Goal: Information Seeking & Learning: Understand process/instructions

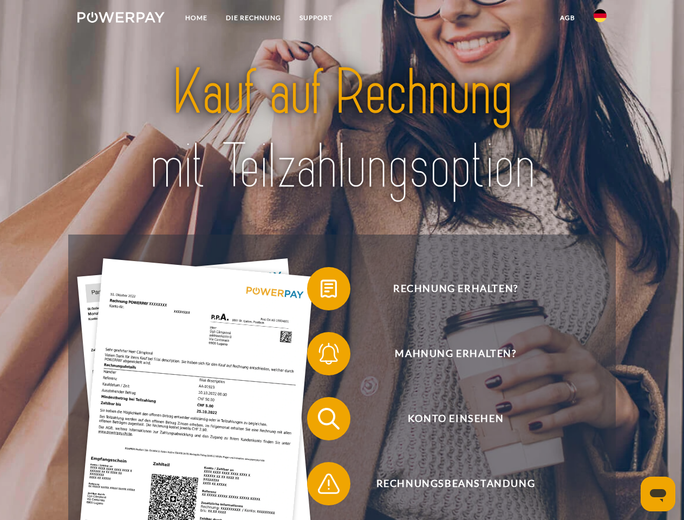
click at [121, 19] on img at bounding box center [120, 17] width 87 height 11
click at [600, 19] on img at bounding box center [599, 15] width 13 height 13
click at [567, 18] on link "agb" at bounding box center [568, 17] width 34 height 19
click at [321, 291] on span at bounding box center [312, 289] width 54 height 54
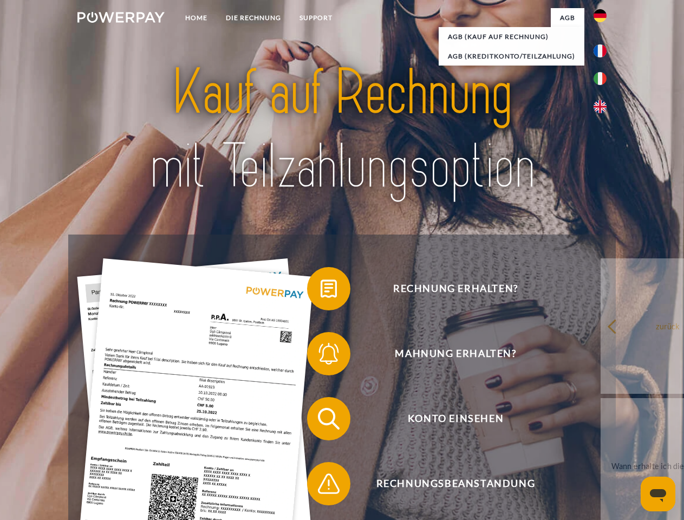
click at [321, 356] on span at bounding box center [312, 354] width 54 height 54
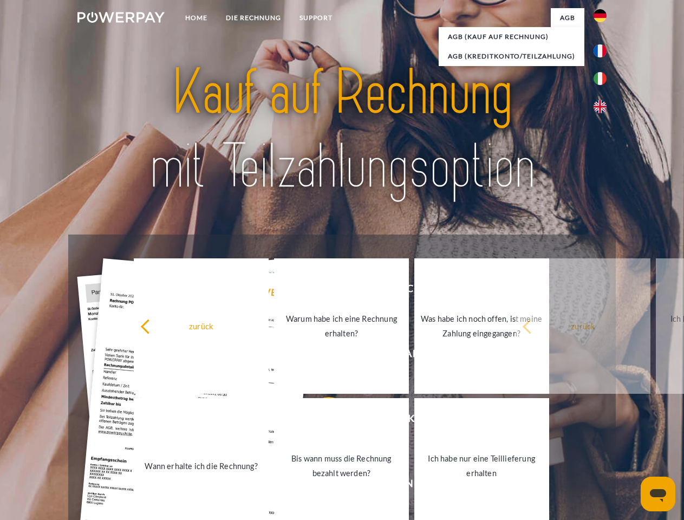
click at [321, 421] on link "Bis wann muss die Rechnung bezahlt werden?" at bounding box center [341, 465] width 135 height 135
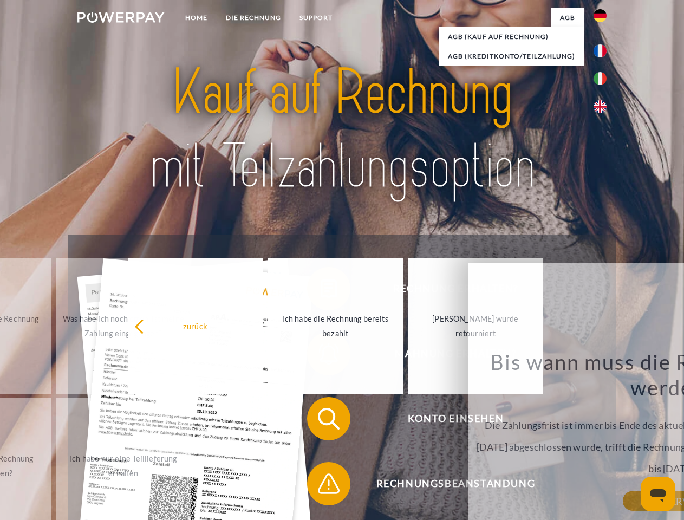
click at [321, 486] on span at bounding box center [312, 483] width 54 height 54
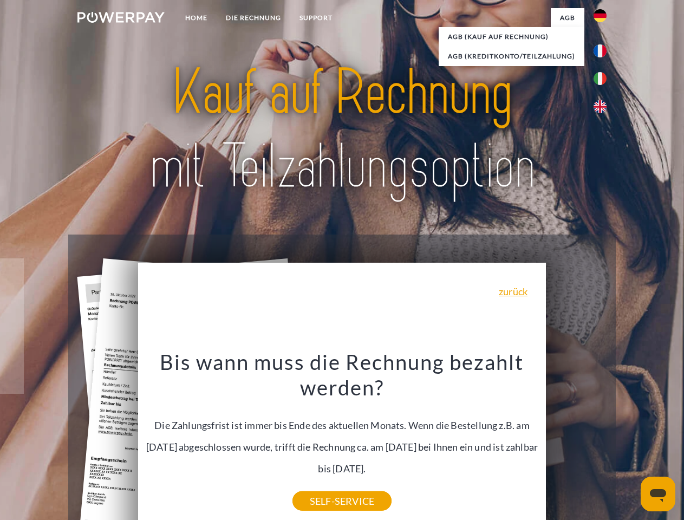
click at [658, 494] on icon "Messaging-Fenster öffnen" at bounding box center [658, 495] width 16 height 13
